Goal: Task Accomplishment & Management: Use online tool/utility

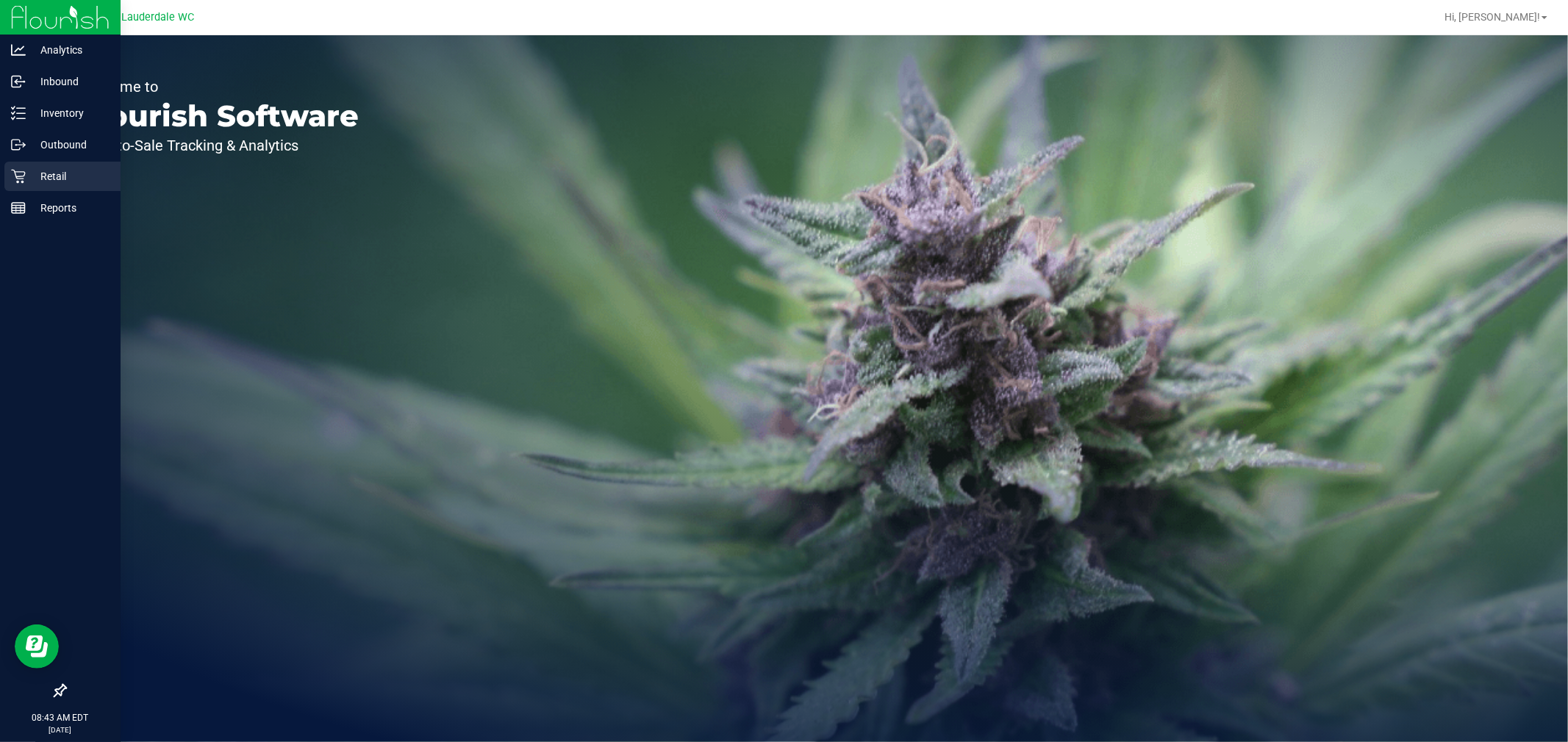
click at [48, 177] on p "Retail" at bounding box center [69, 176] width 88 height 17
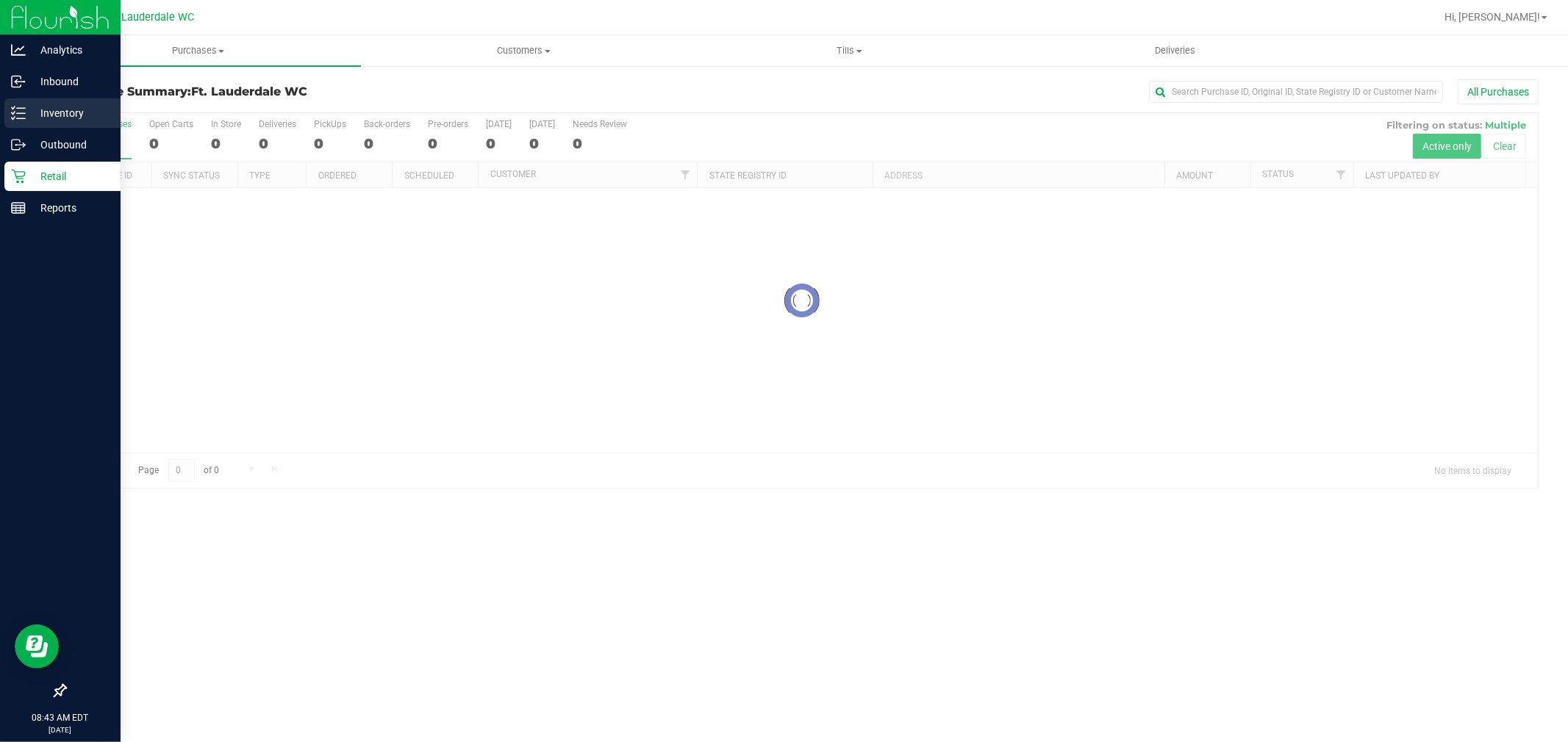
click at [86, 114] on p "Inventory" at bounding box center [69, 113] width 88 height 17
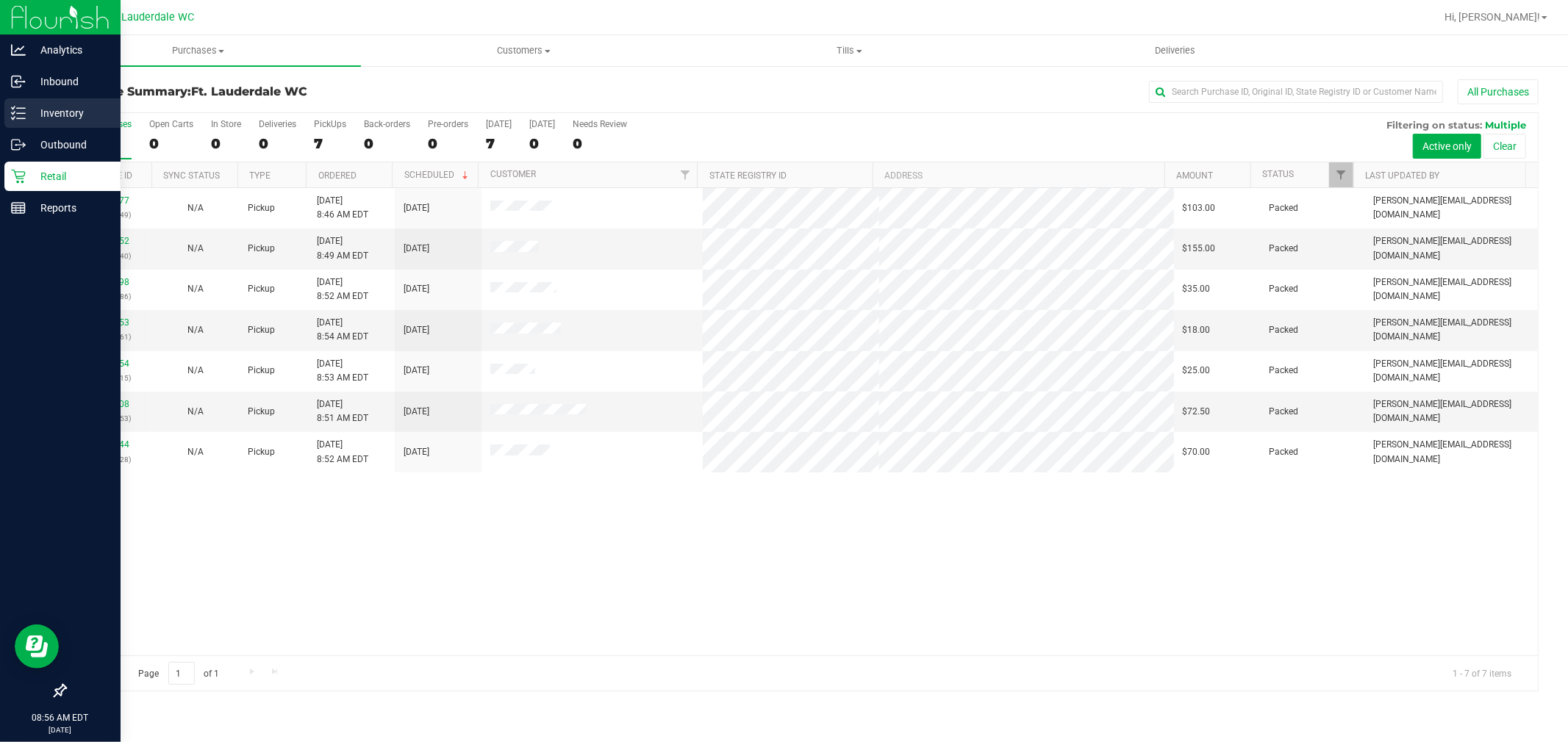
click at [59, 116] on p "Inventory" at bounding box center [69, 113] width 88 height 17
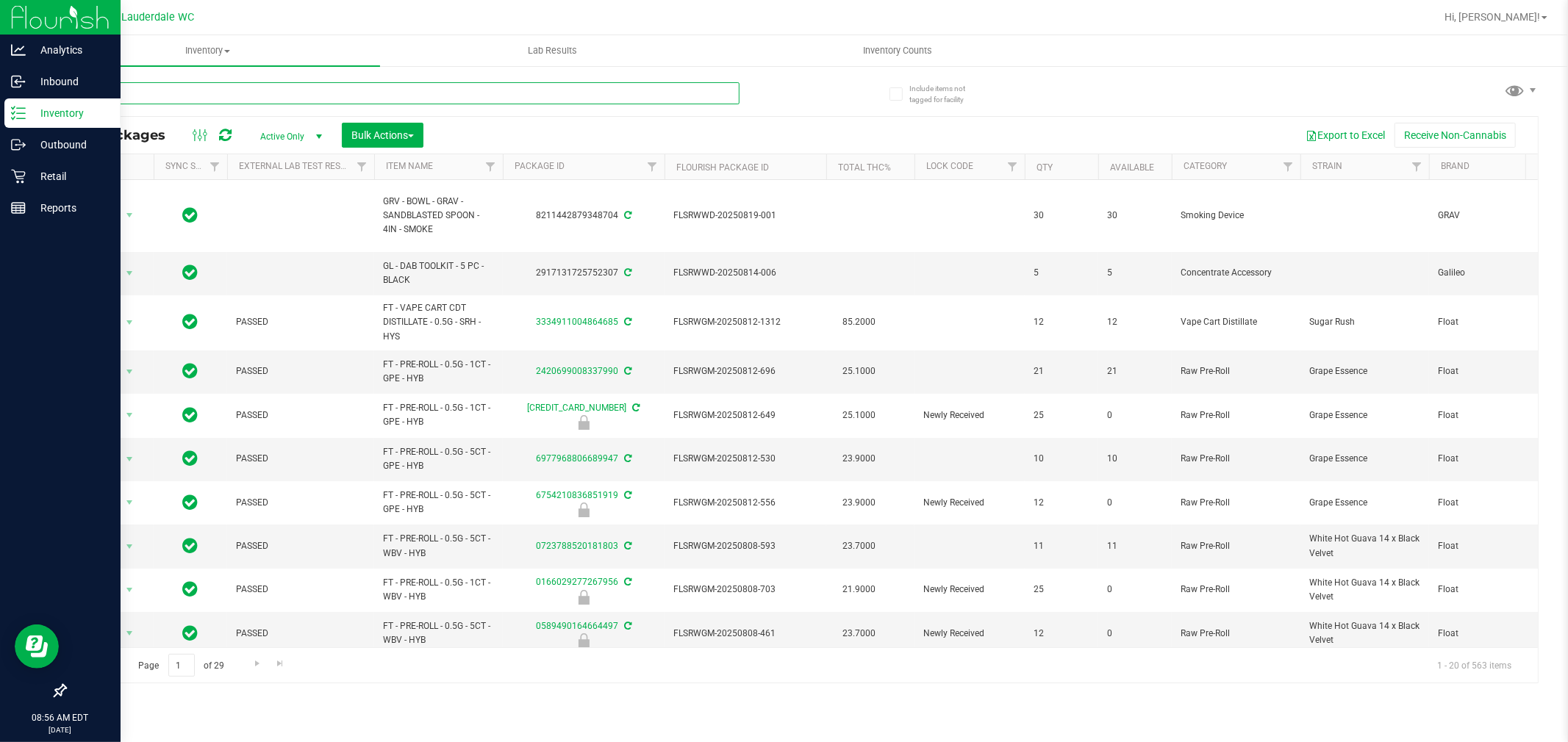
click at [155, 88] on input "text" at bounding box center [402, 94] width 675 height 22
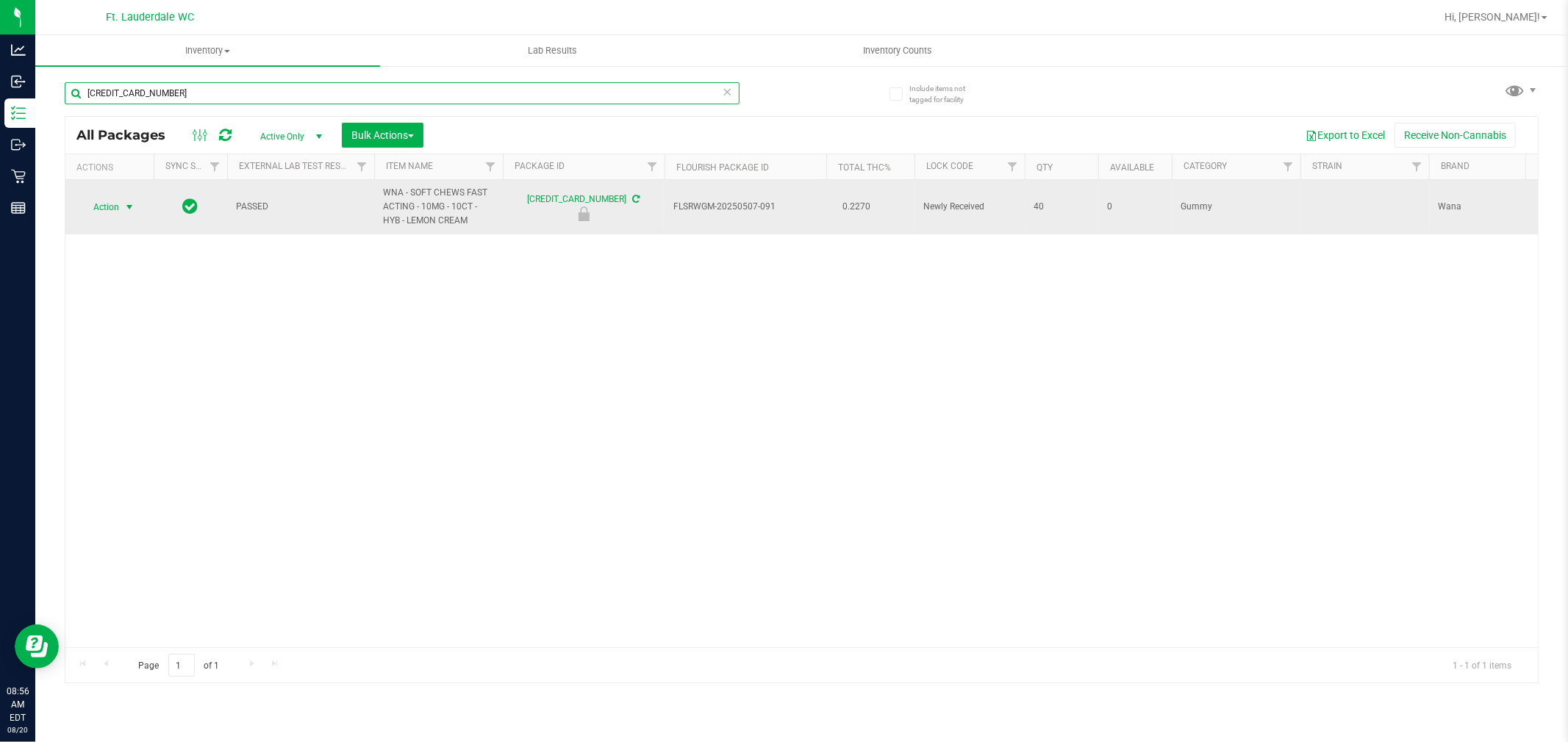
type input "[CREDIT_CARD_NUMBER]"
click at [98, 208] on span "Action" at bounding box center [100, 207] width 40 height 21
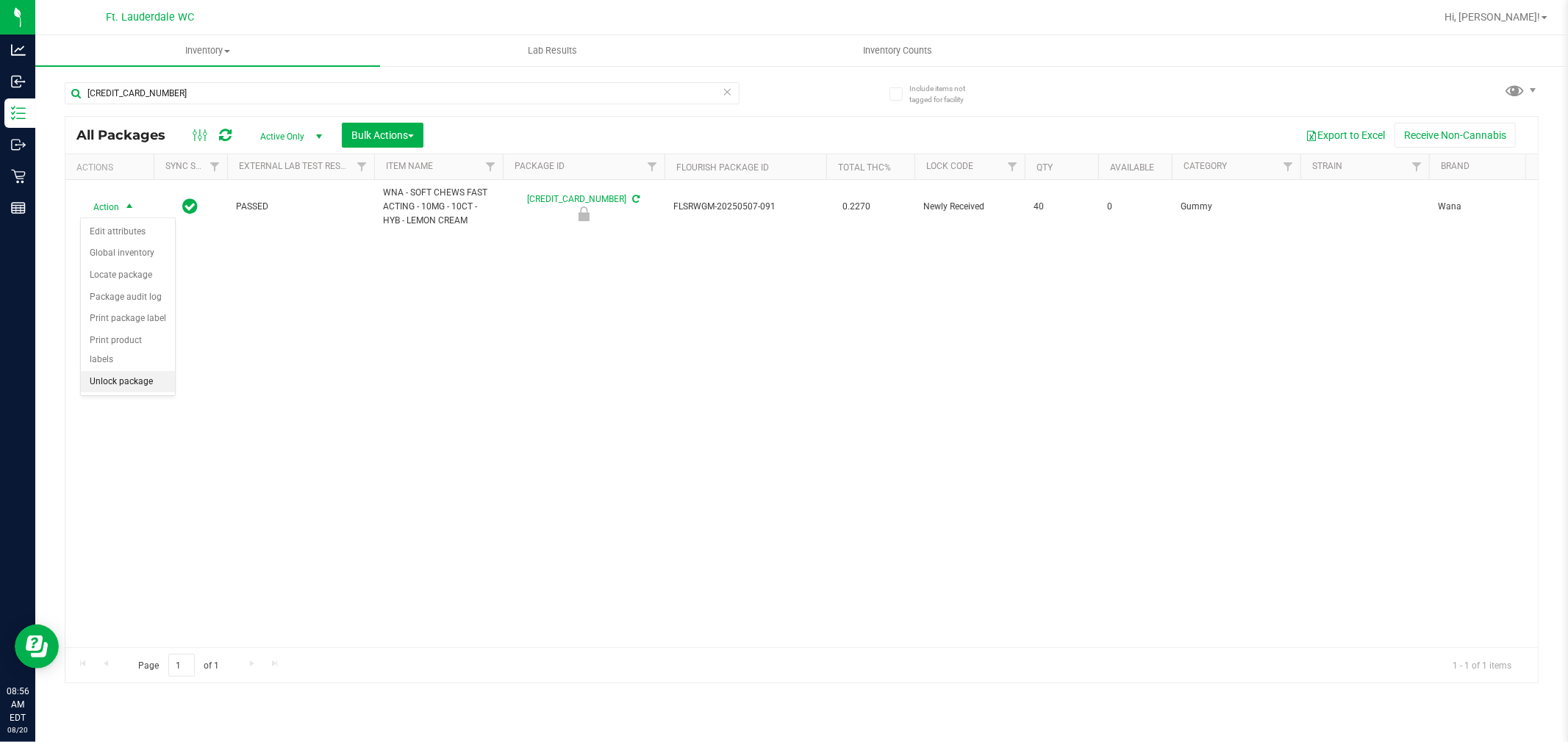
click at [148, 384] on li "Unlock package" at bounding box center [128, 382] width 94 height 22
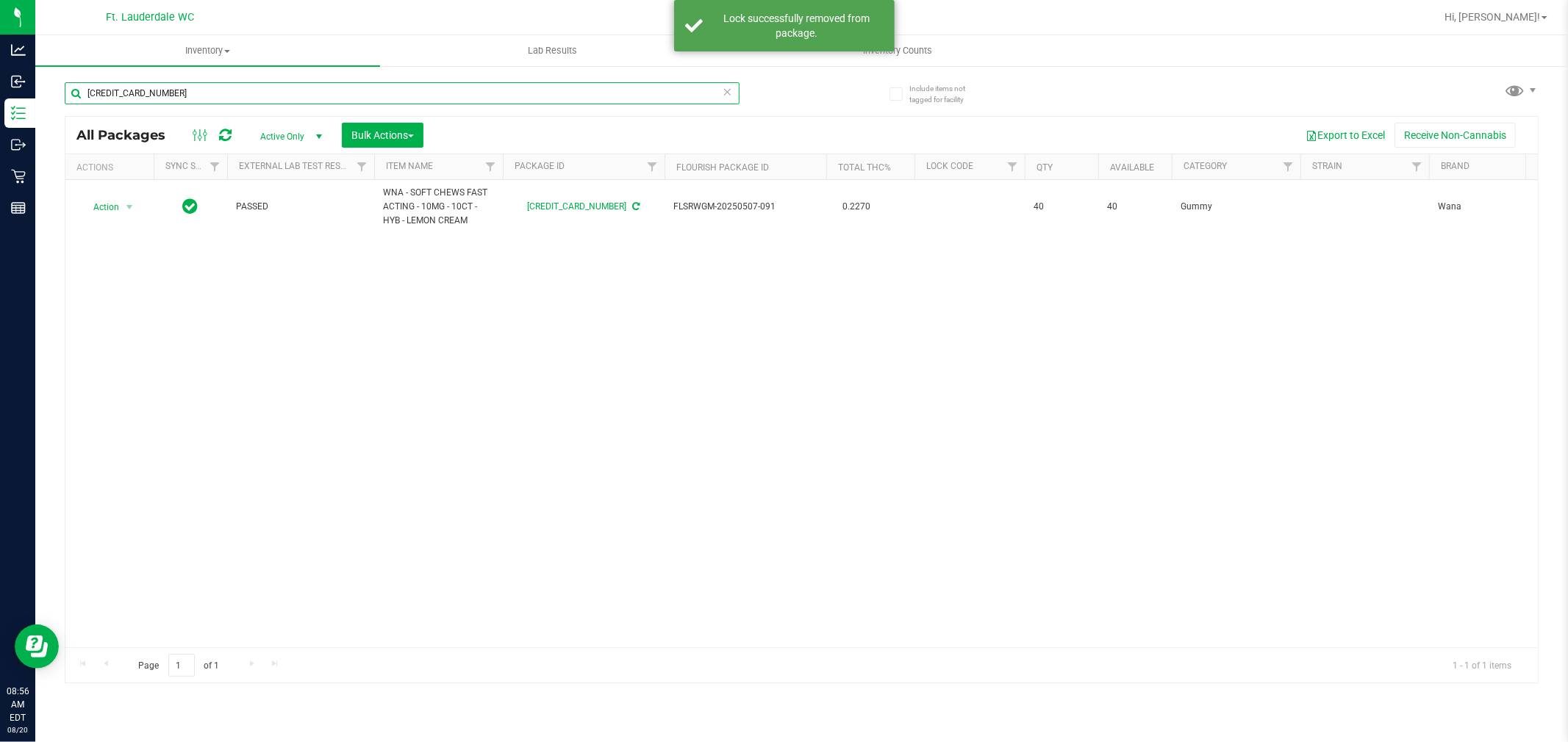
click at [303, 95] on input "[CREDIT_CARD_NUMBER]" at bounding box center [402, 94] width 675 height 22
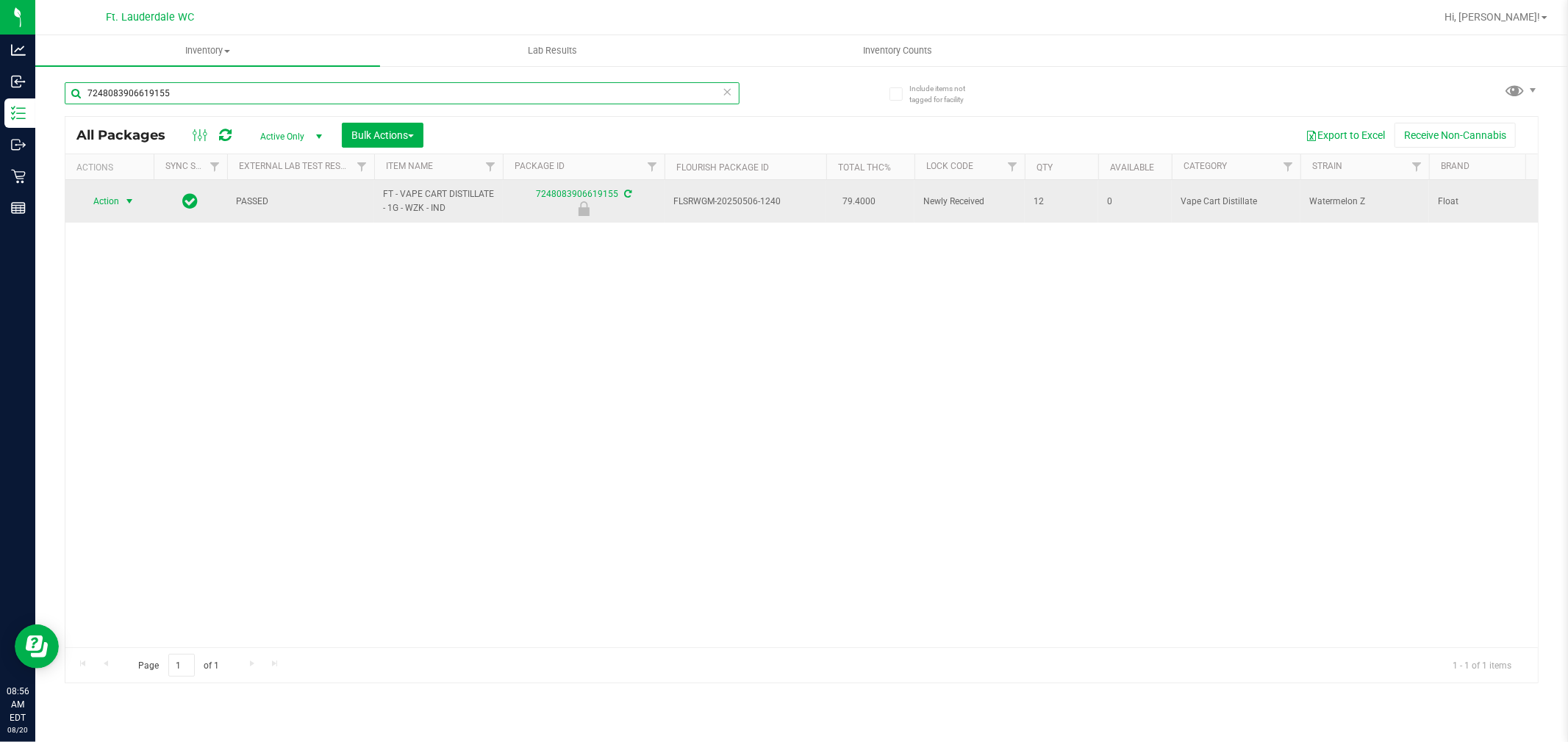
type input "7248083906619155"
click at [131, 205] on span "select" at bounding box center [129, 201] width 12 height 12
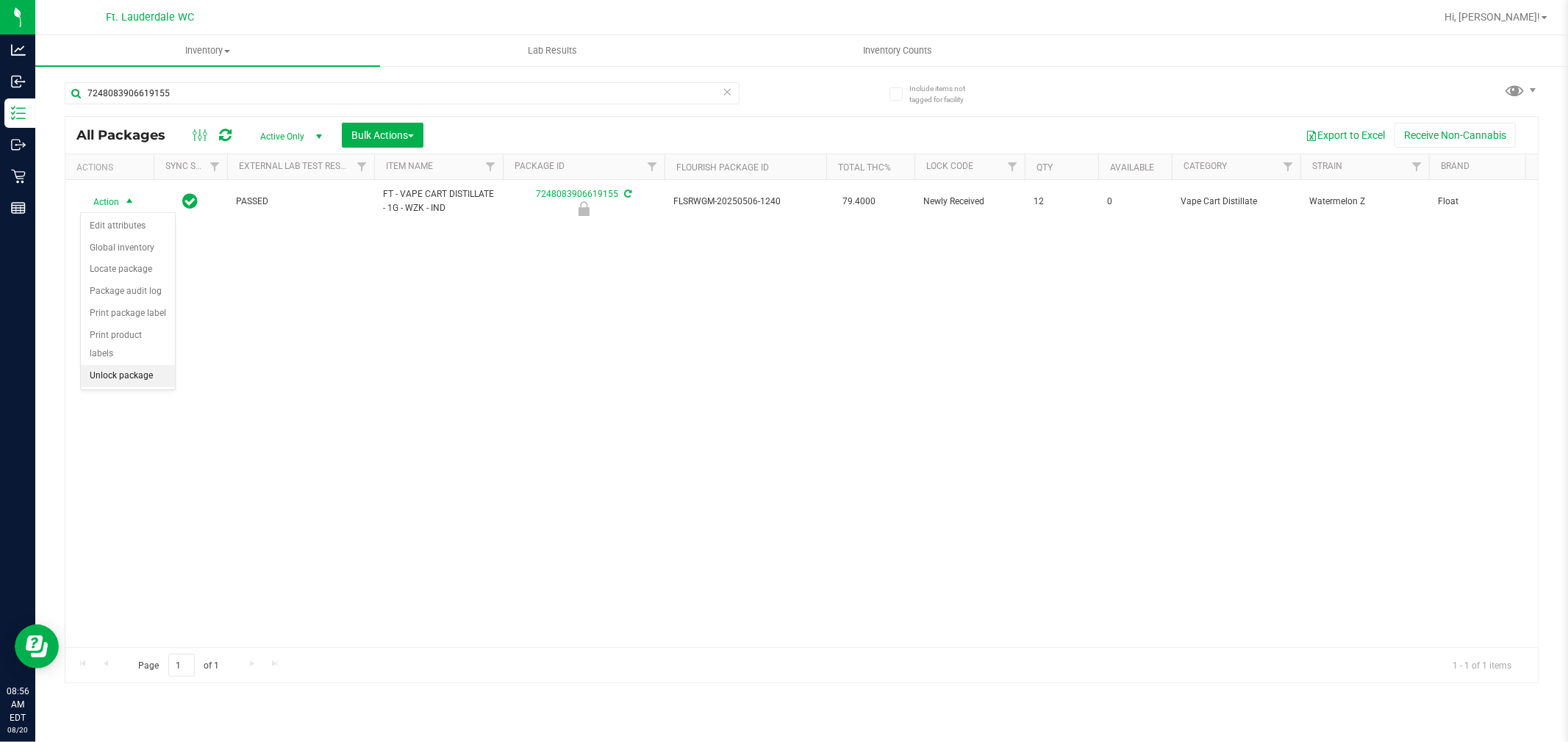
click at [159, 372] on li "Unlock package" at bounding box center [128, 377] width 94 height 22
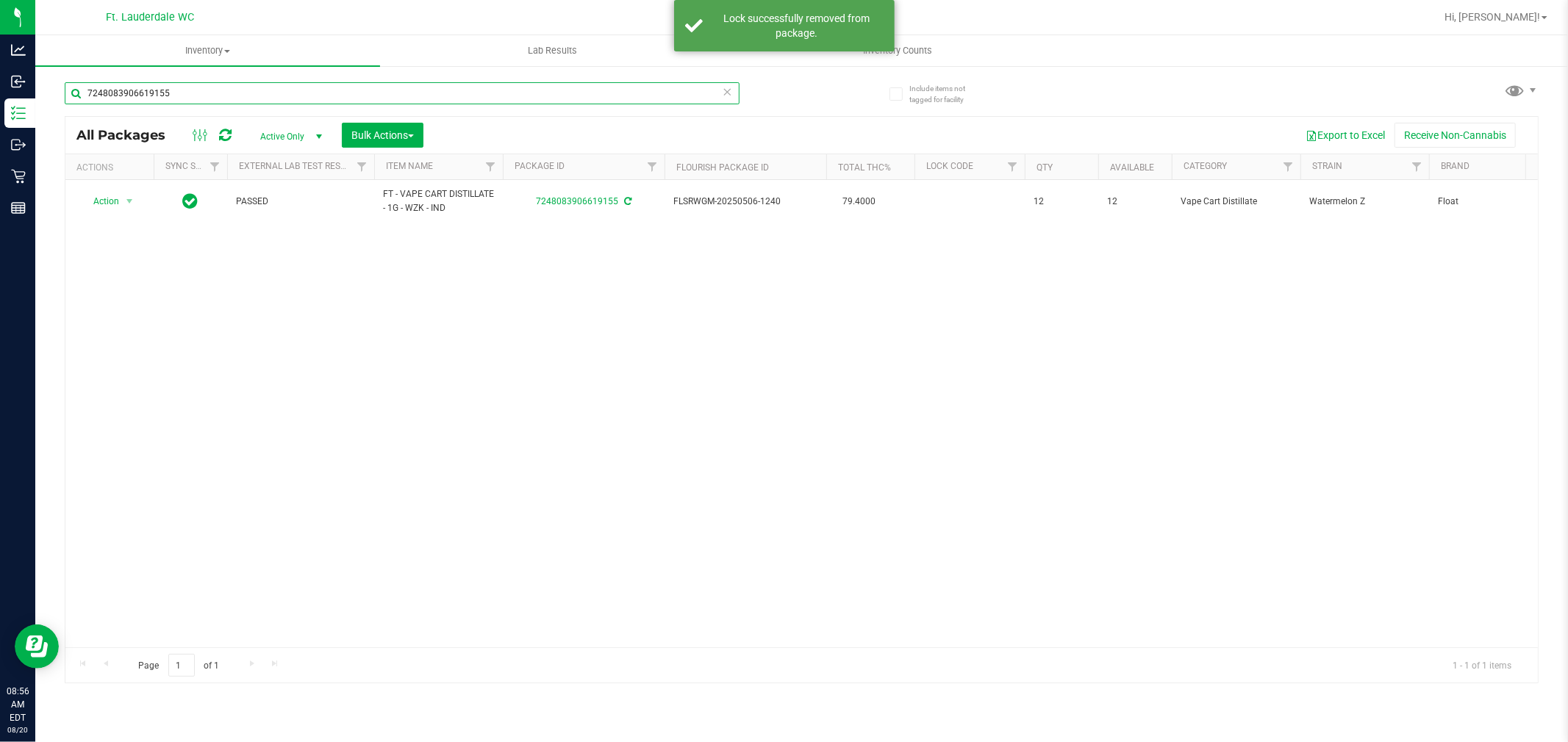
click at [298, 86] on input "7248083906619155" at bounding box center [402, 94] width 675 height 22
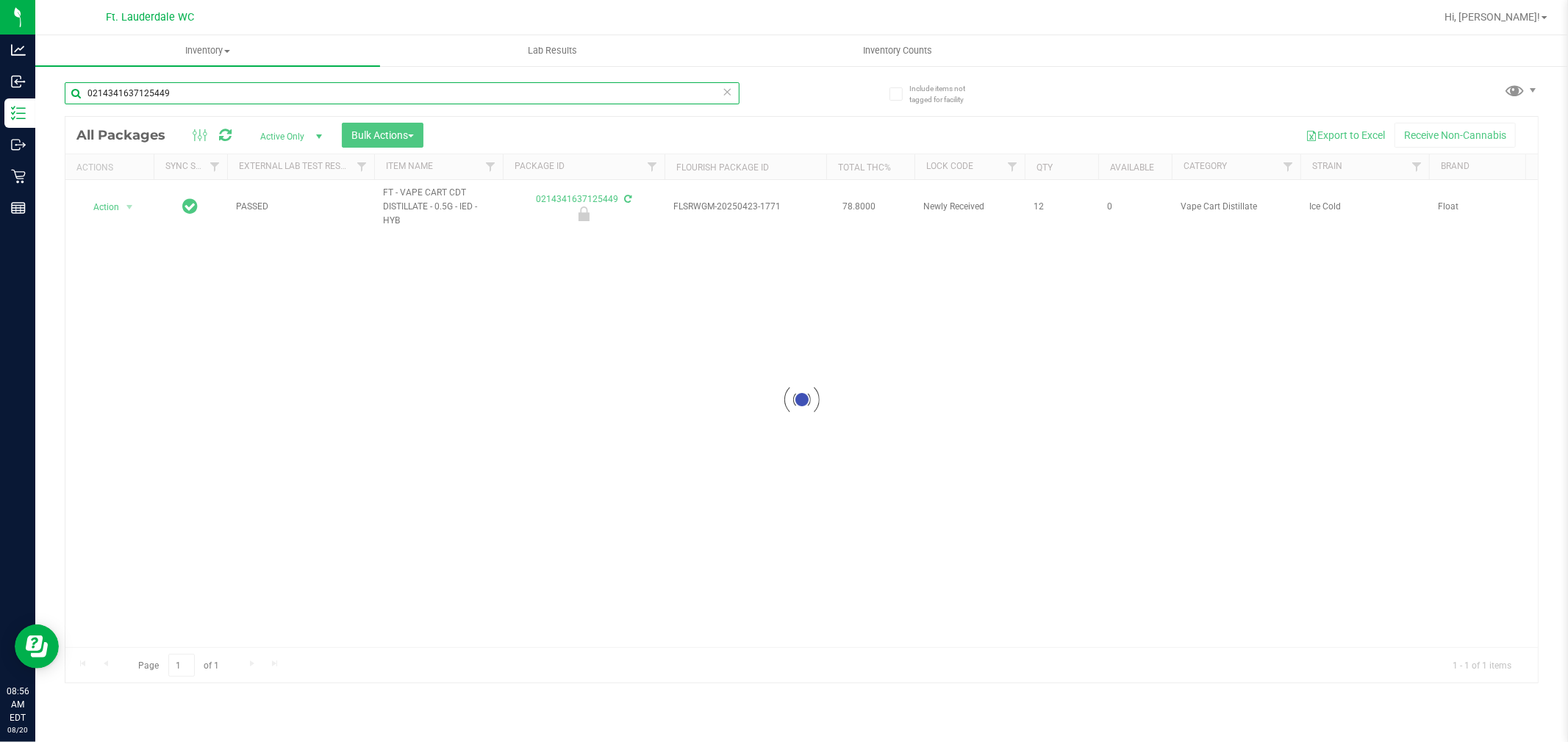
type input "0214341637125449"
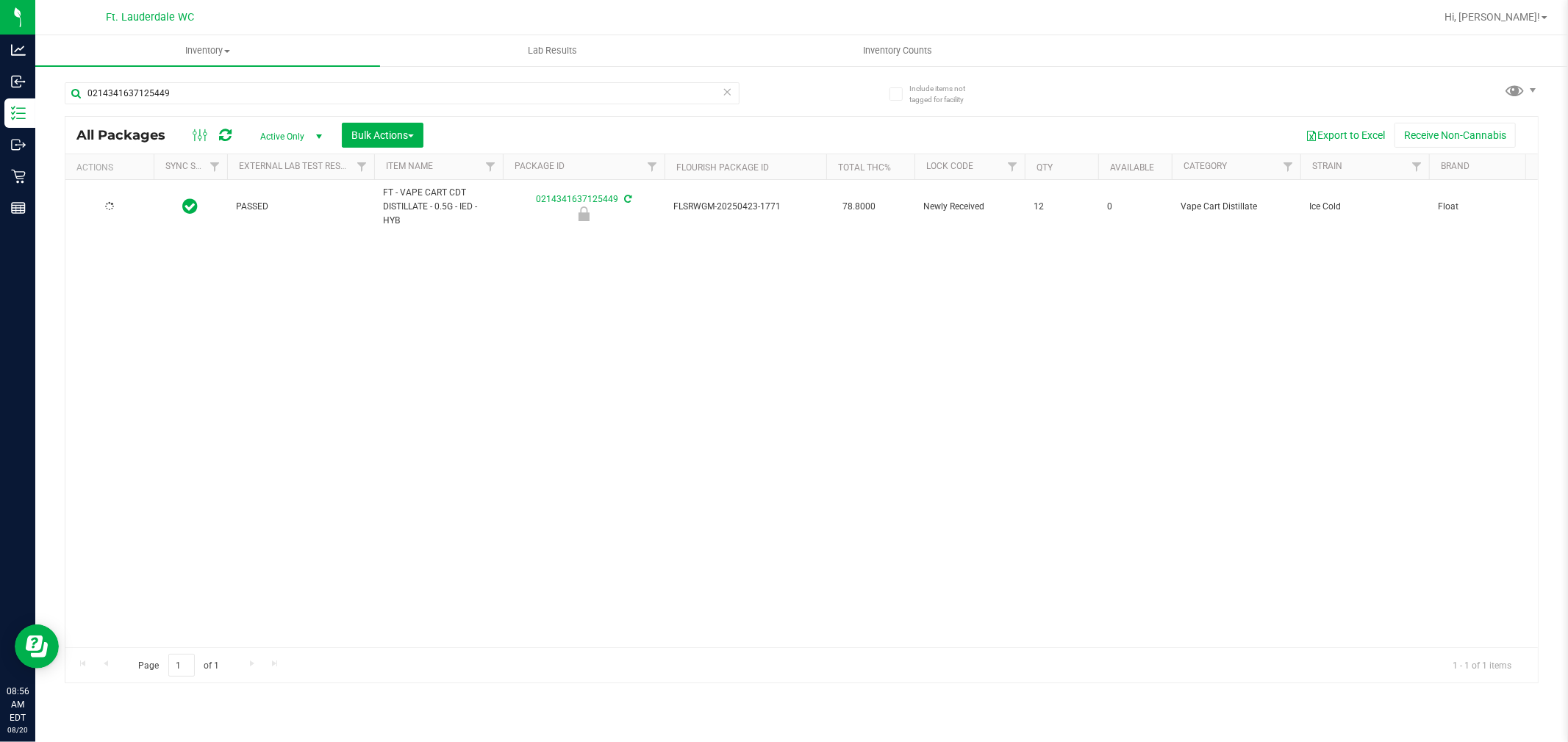
click at [120, 201] on div at bounding box center [109, 207] width 71 height 14
click at [121, 201] on span "select" at bounding box center [129, 207] width 18 height 21
click at [151, 385] on li "Unlock package" at bounding box center [128, 382] width 94 height 22
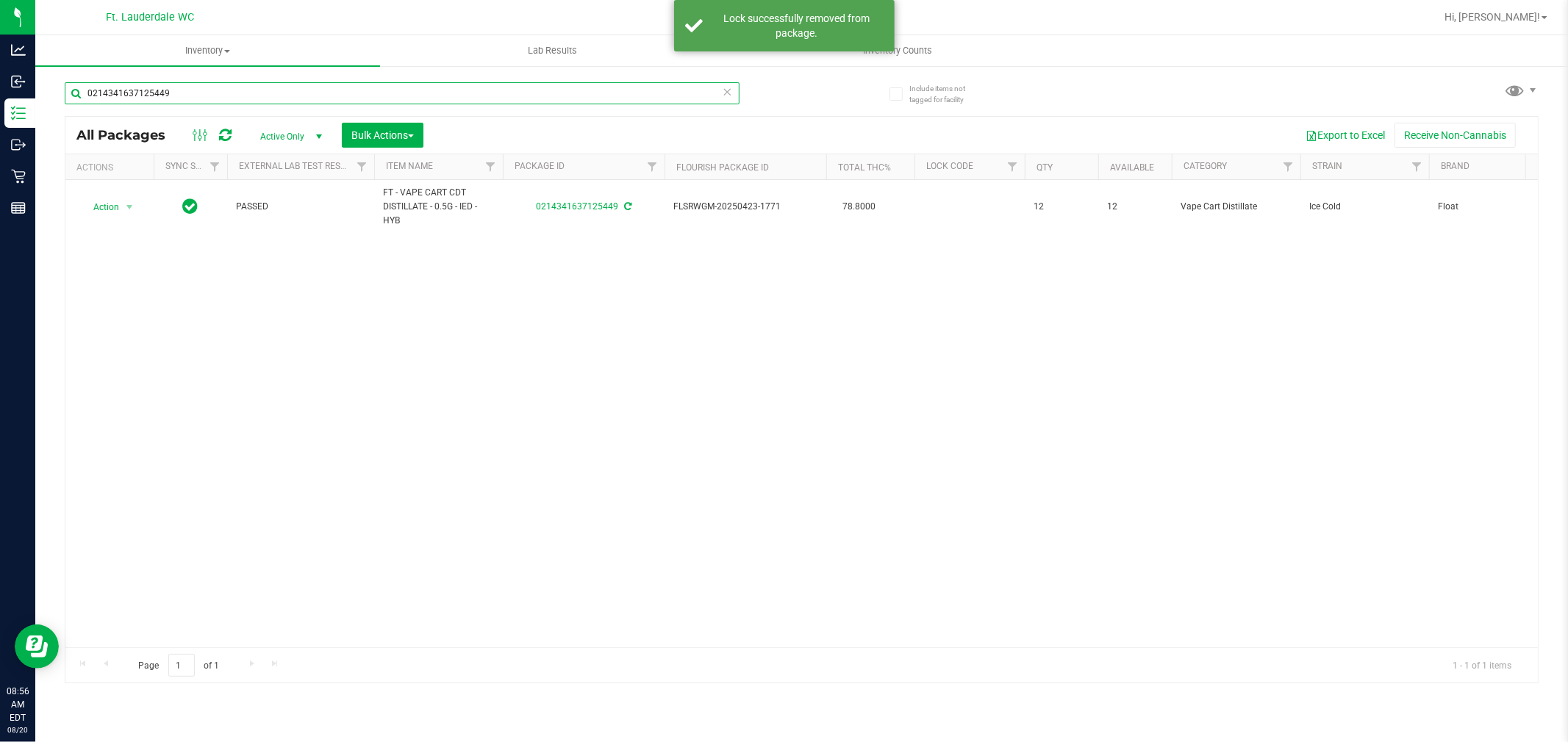
click at [231, 93] on input "0214341637125449" at bounding box center [402, 94] width 675 height 22
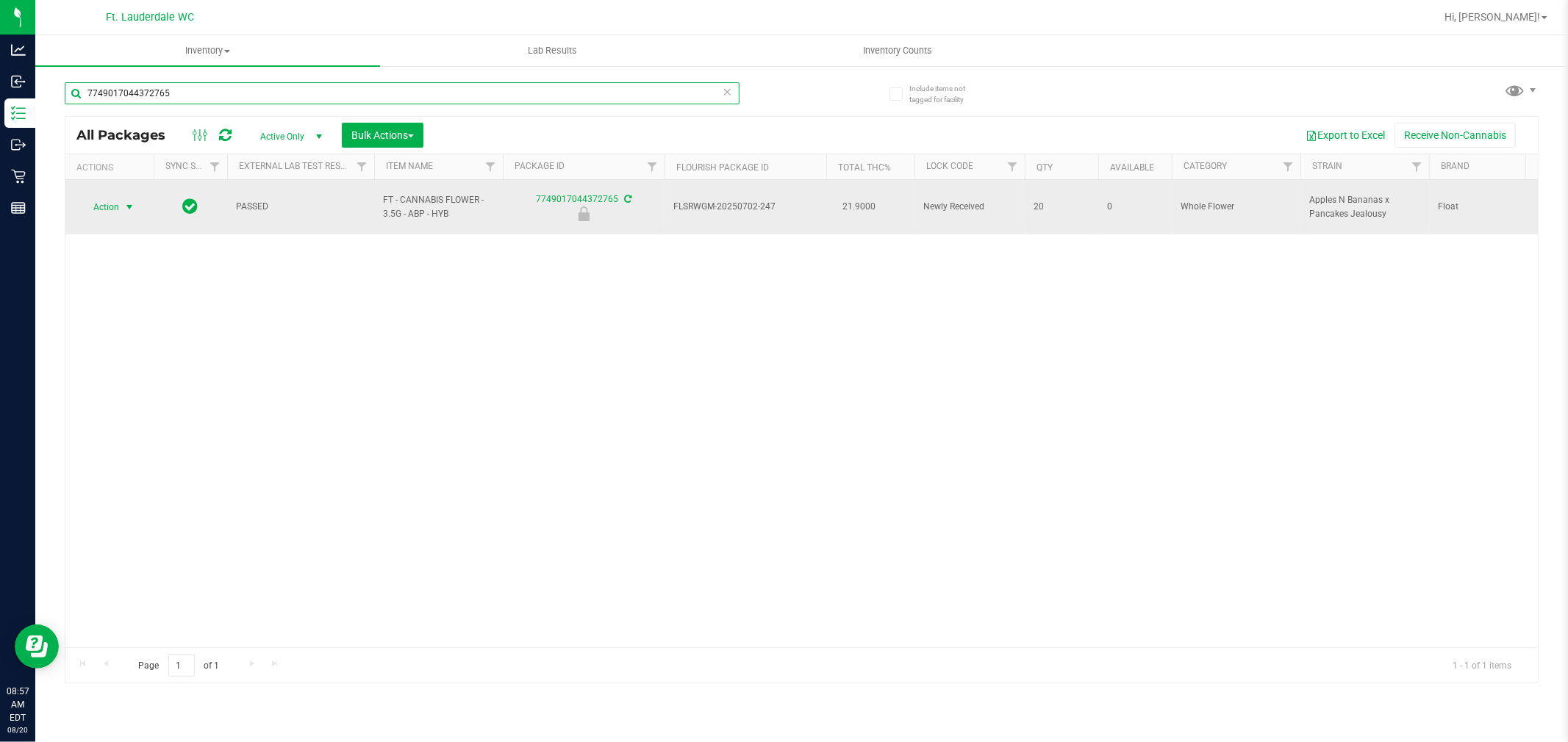
type input "7749017044372765"
click at [115, 208] on span "Action" at bounding box center [100, 207] width 40 height 21
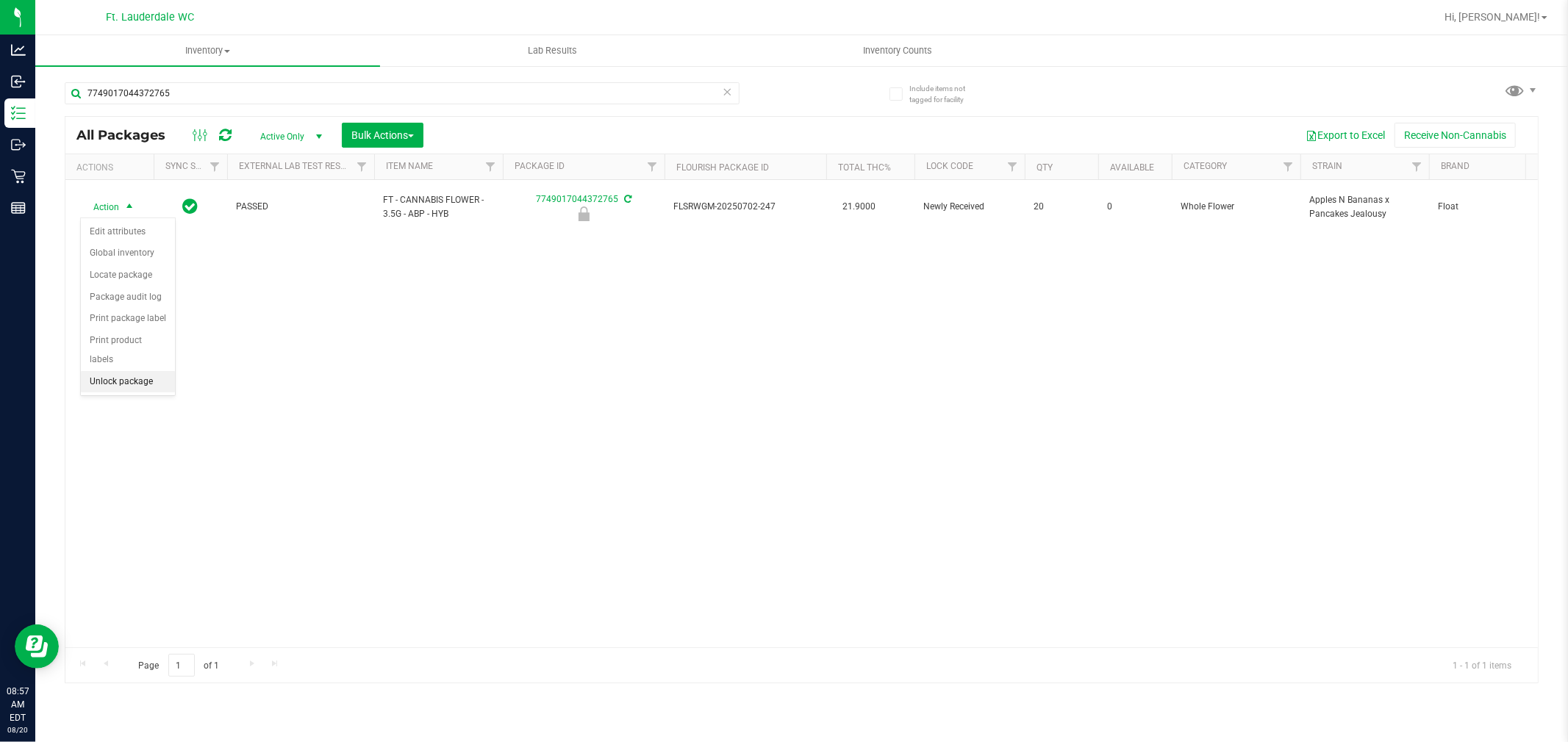
click at [146, 385] on li "Unlock package" at bounding box center [128, 382] width 94 height 22
